Goal: Information Seeking & Learning: Find specific fact

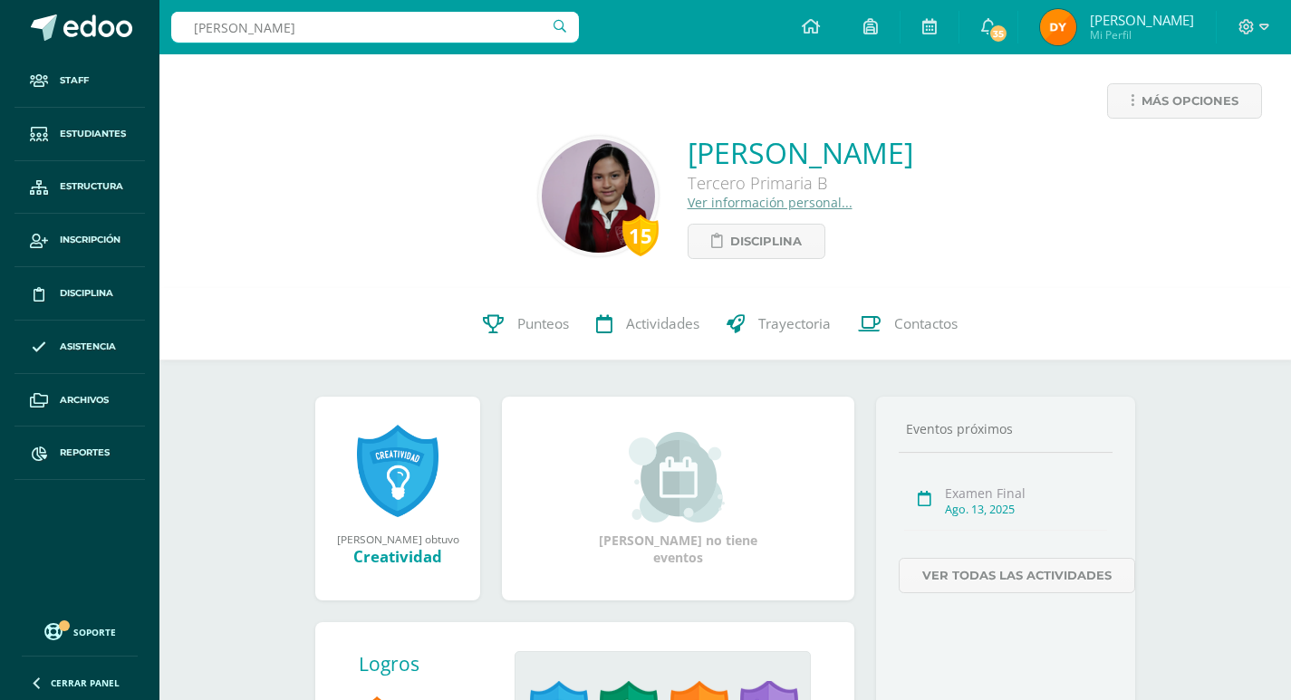
type input "rivera salomon"
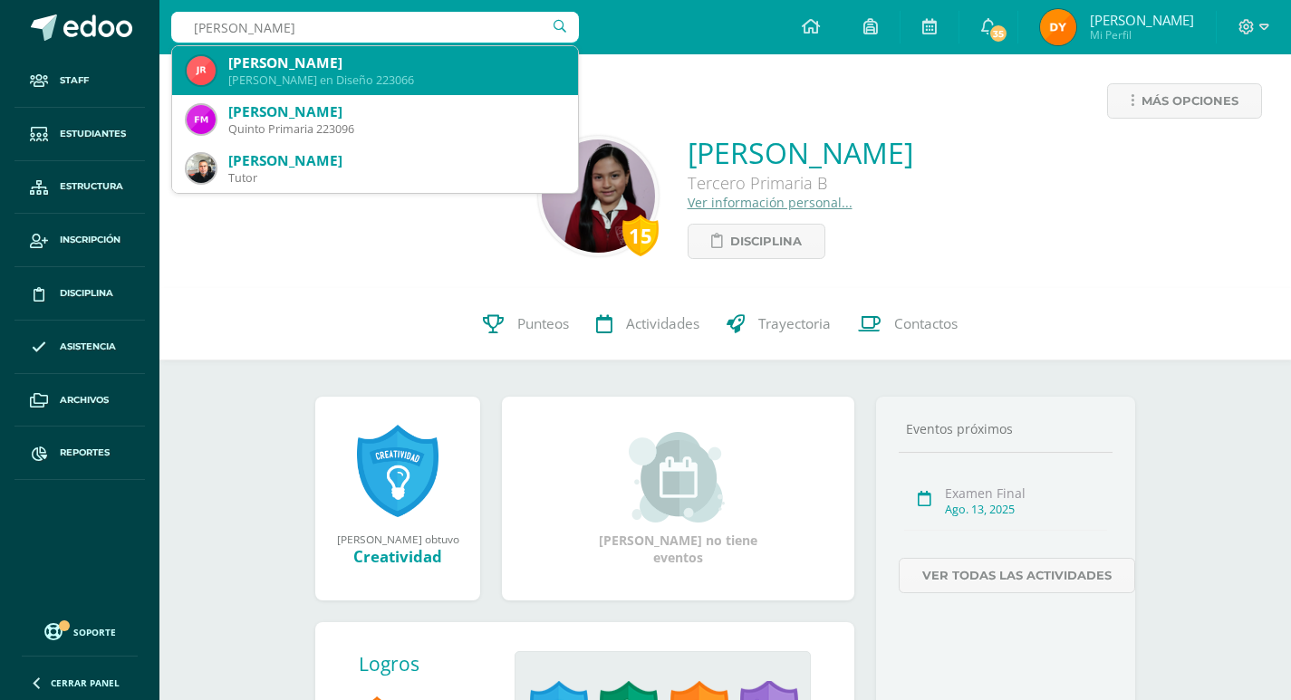
click at [378, 66] on div "[PERSON_NAME]" at bounding box center [395, 62] width 335 height 19
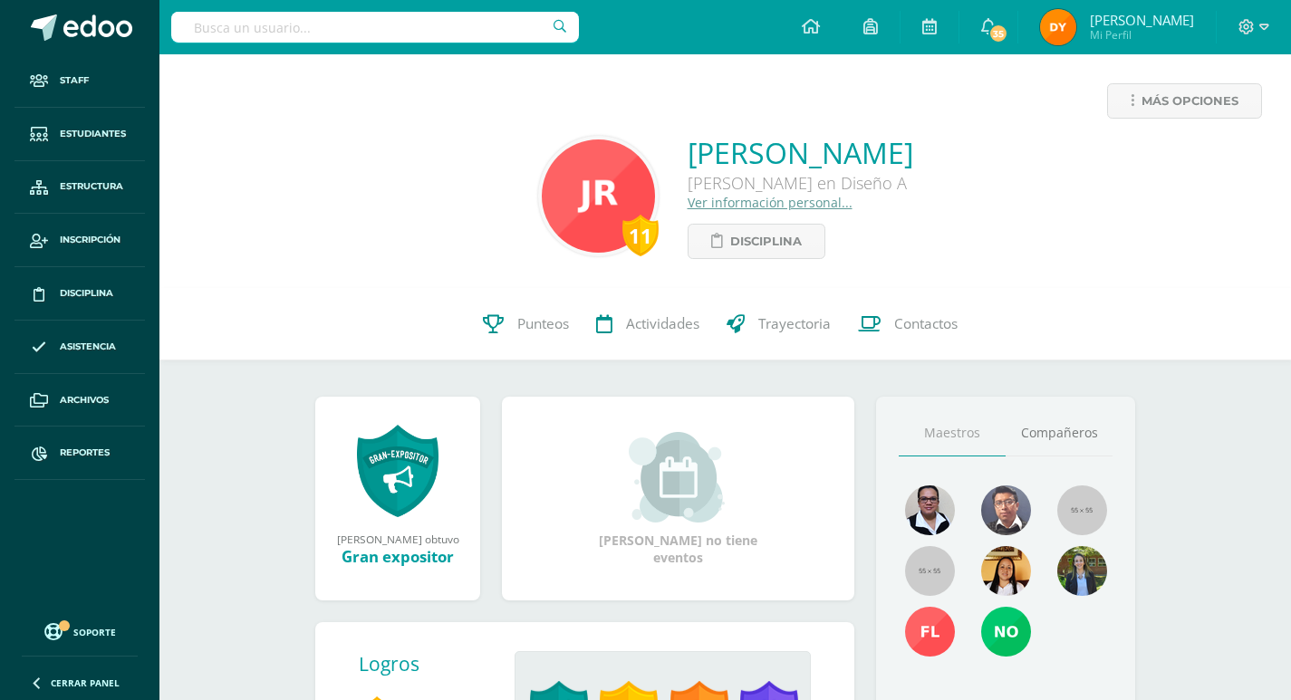
click at [302, 15] on input "text" at bounding box center [375, 27] width 408 height 31
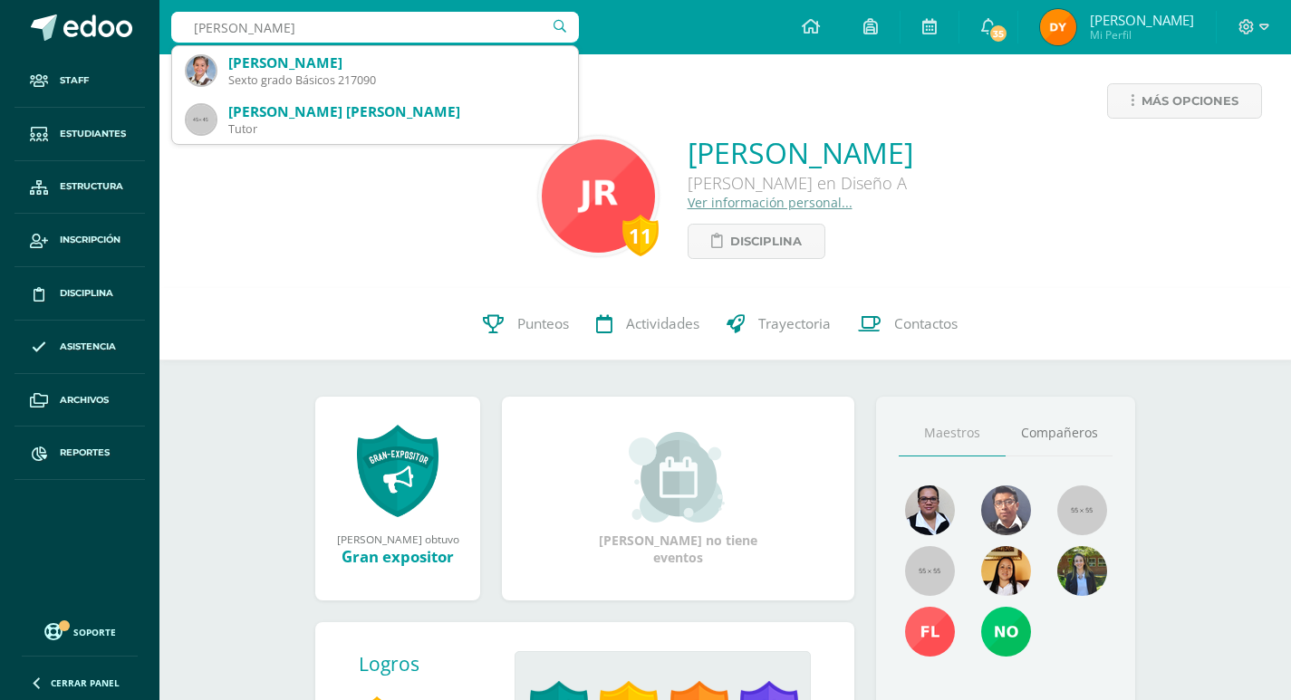
type input "PAULA GÓMEZ VE"
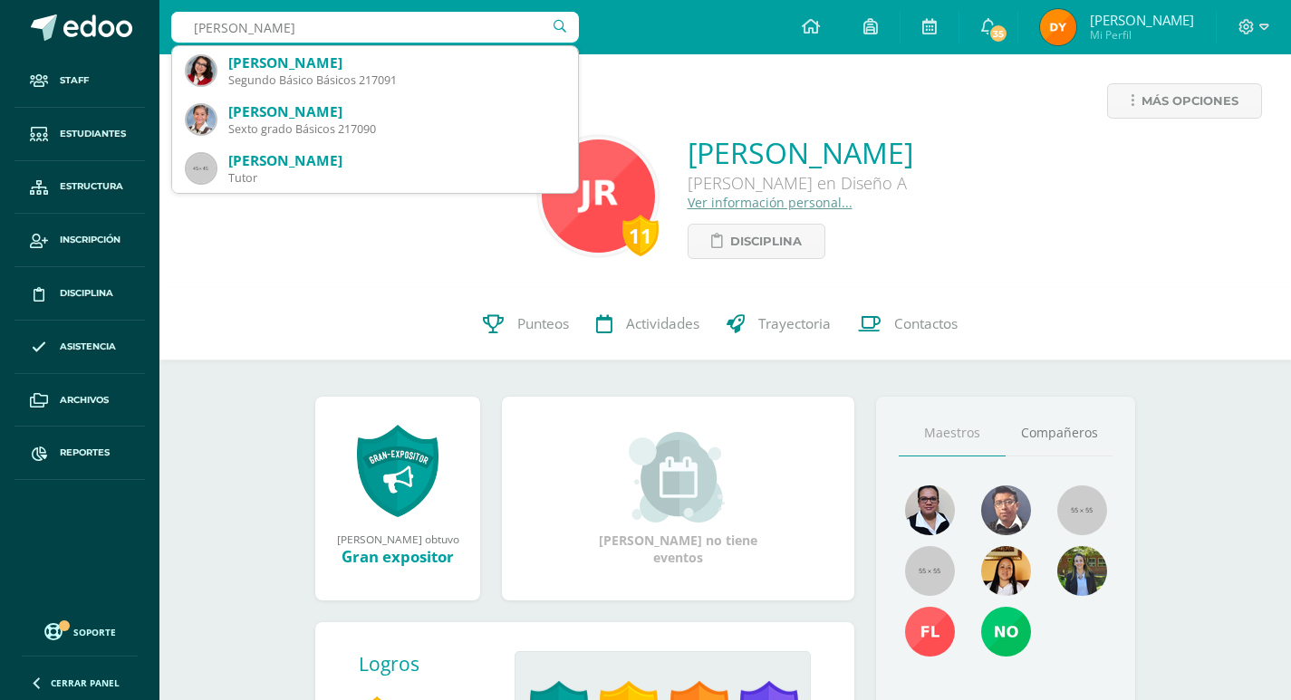
type input "GÓMEZ VELÁSQUEZ"
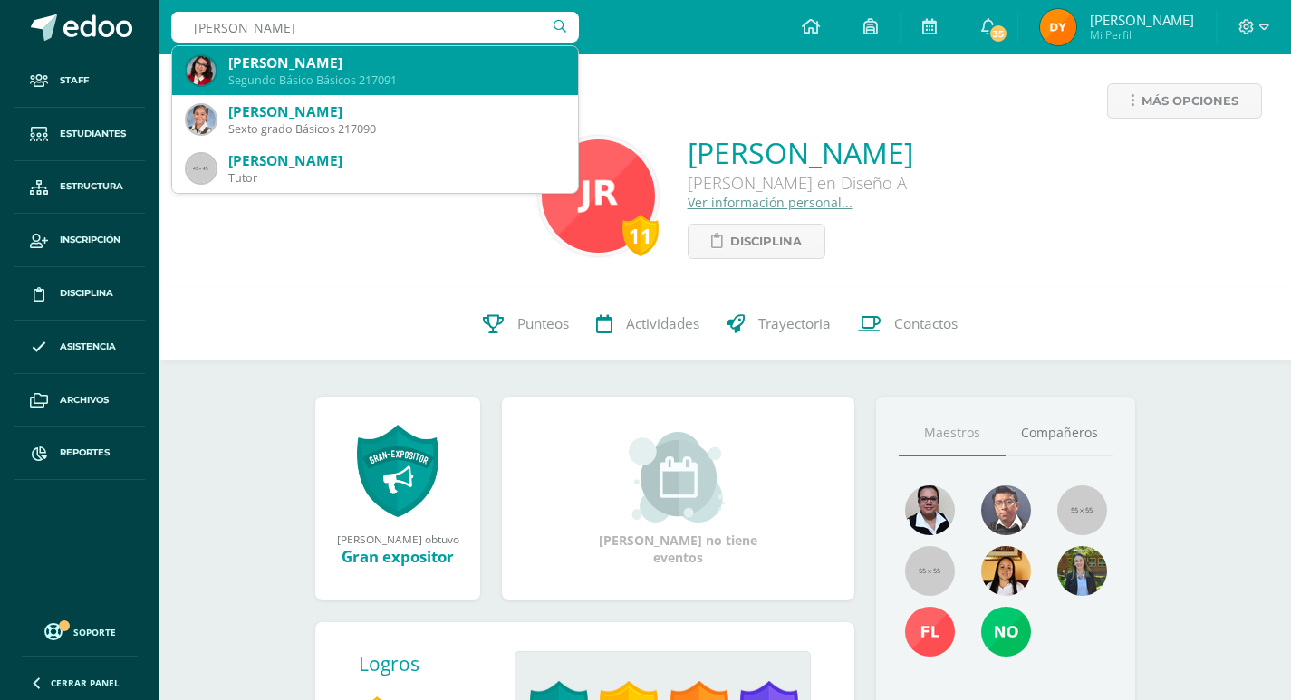
click at [315, 80] on div "Segundo Básico Básicos 217091" at bounding box center [395, 79] width 335 height 15
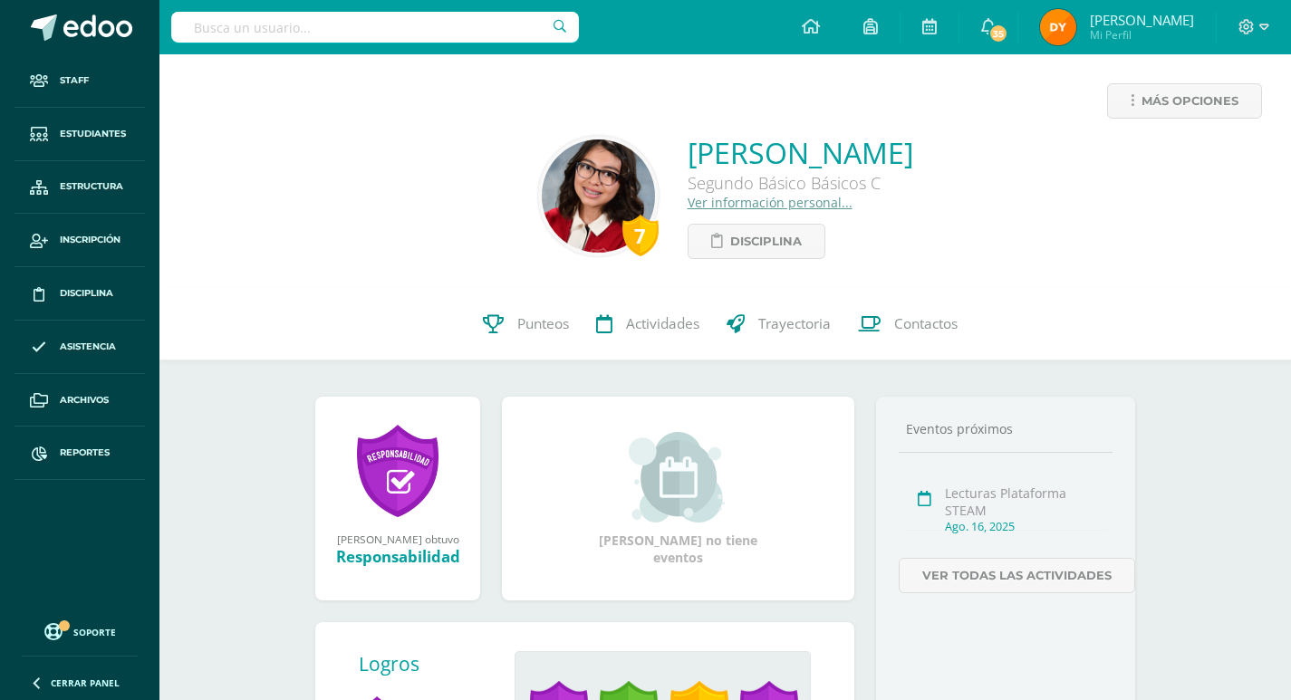
click at [688, 202] on link "Ver información personal..." at bounding box center [770, 202] width 165 height 17
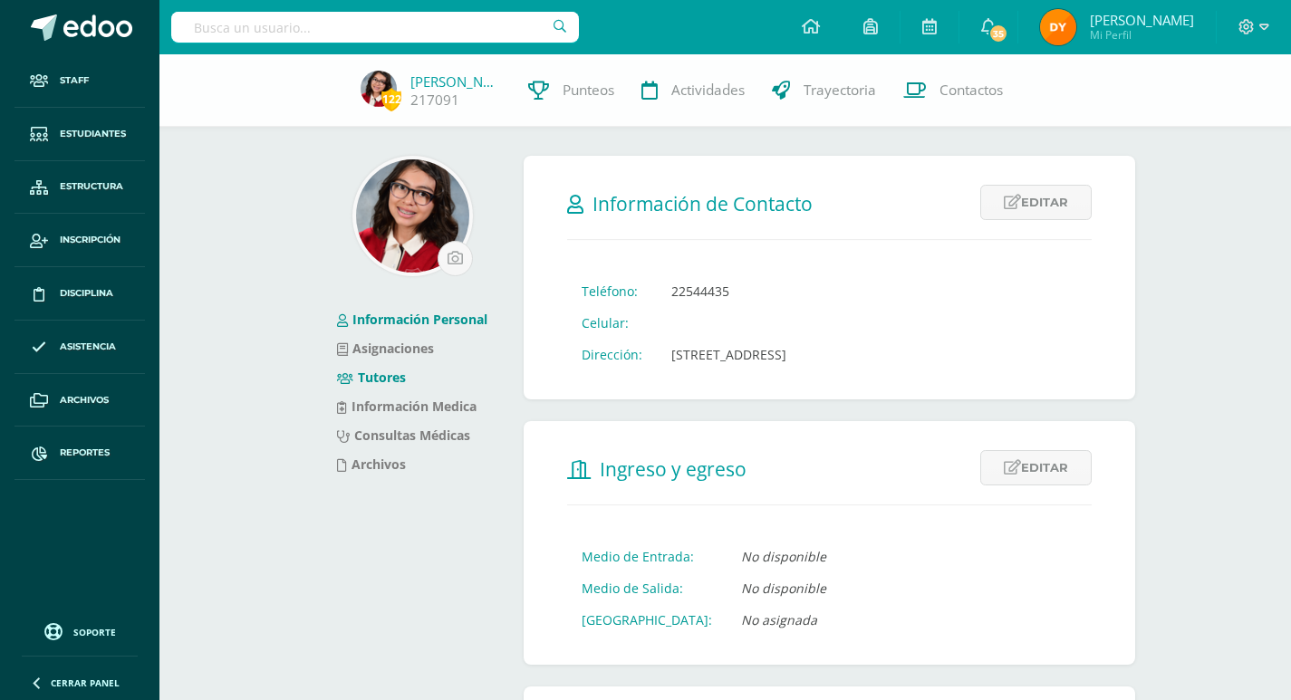
click at [397, 382] on link "Tutores" at bounding box center [371, 377] width 69 height 17
